Goal: Task Accomplishment & Management: Use online tool/utility

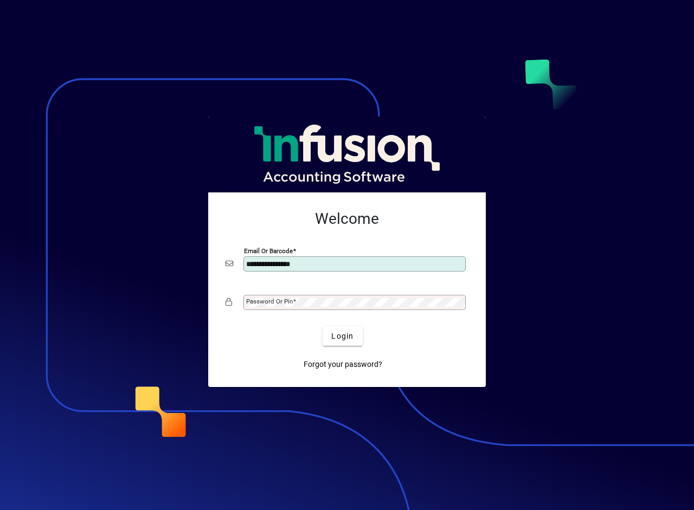
type input "**********"
click at [323, 326] on button "Login" at bounding box center [343, 336] width 40 height 20
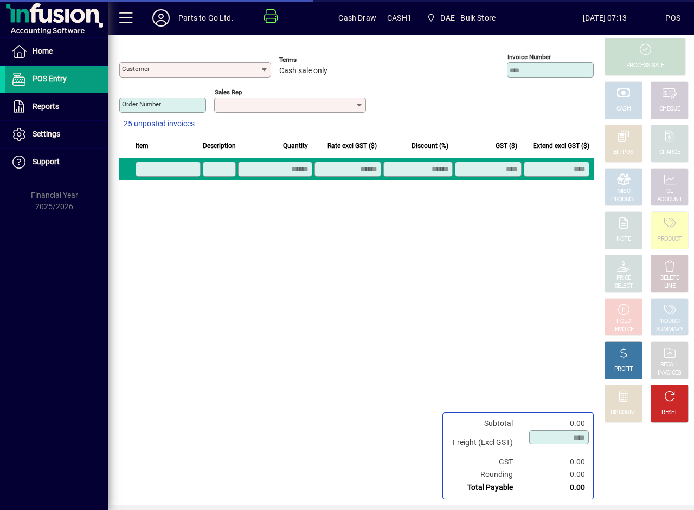
type input "**********"
